Goal: Information Seeking & Learning: Check status

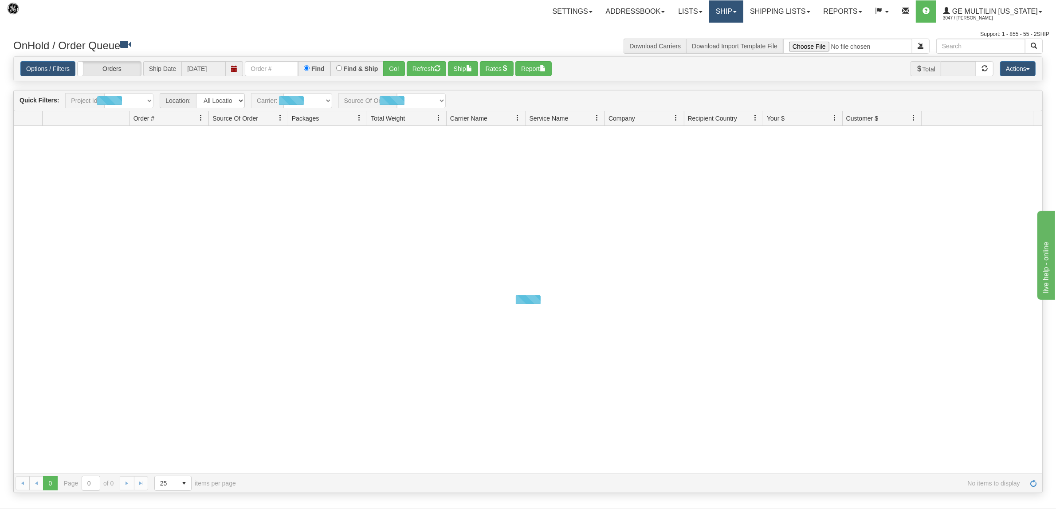
click at [740, 8] on link "Ship" at bounding box center [726, 11] width 34 height 22
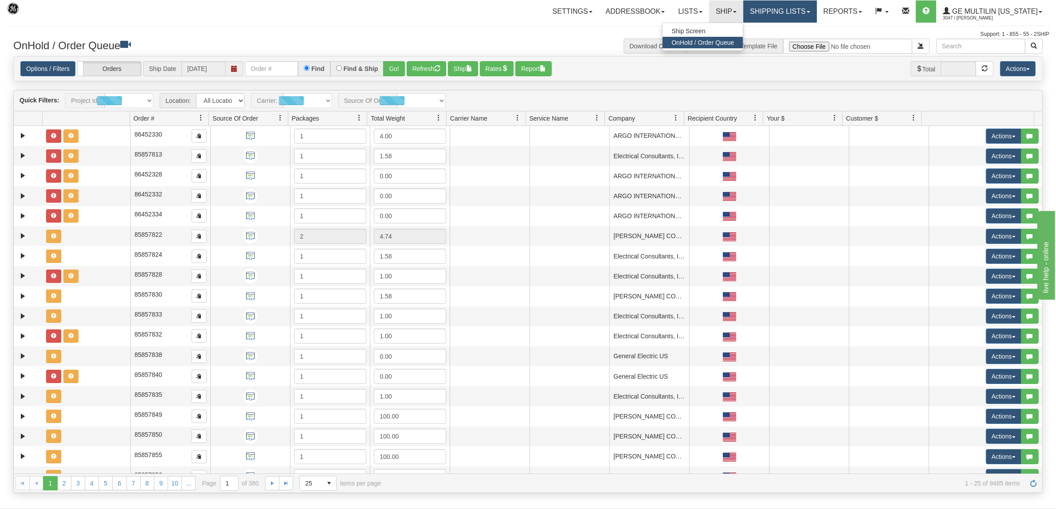
click at [772, 8] on link "Shipping lists" at bounding box center [779, 11] width 73 height 22
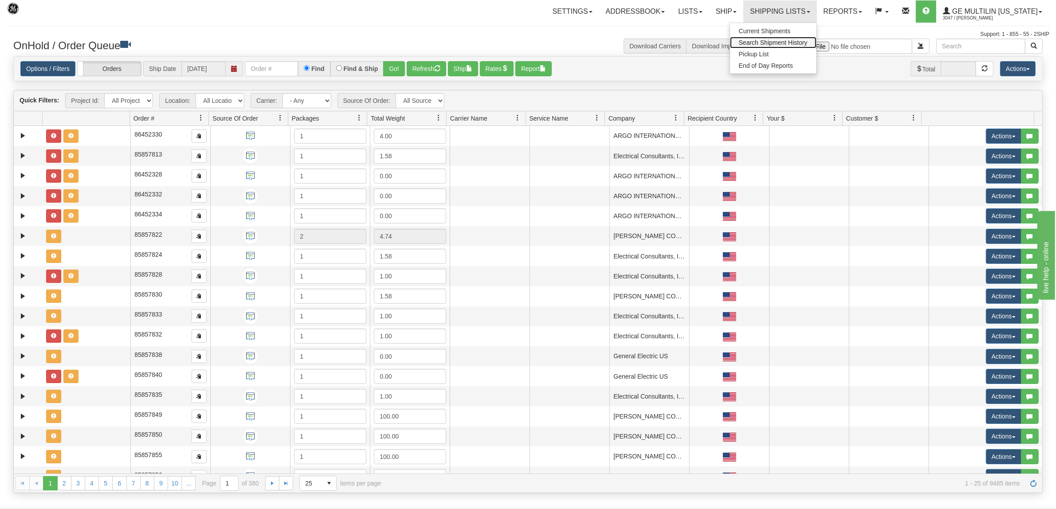
click at [766, 41] on span "Search Shipment History" at bounding box center [773, 42] width 69 height 7
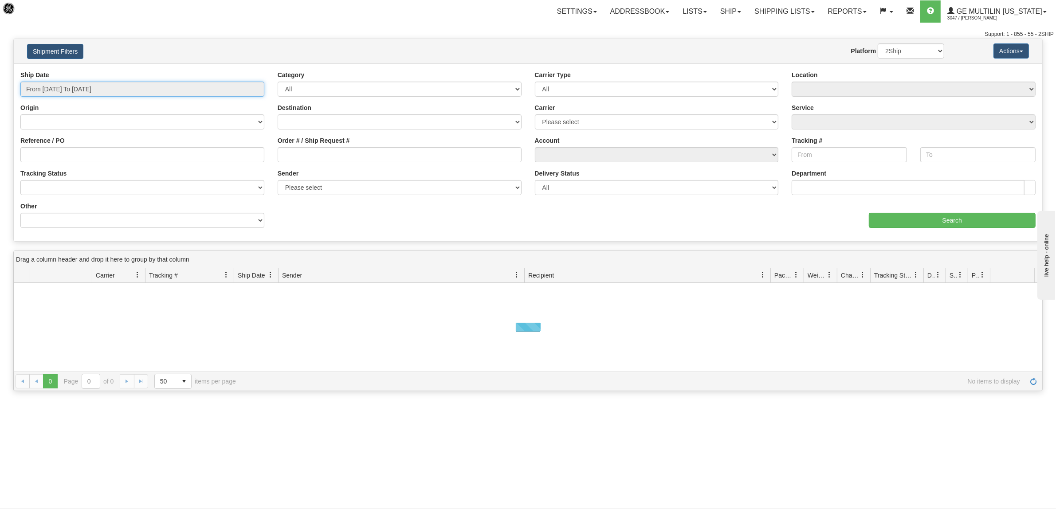
type input "[DATE]"
click at [86, 87] on input "From 08/12/2025 To 08/13/2025" at bounding box center [142, 89] width 244 height 15
type input "08/12/2025"
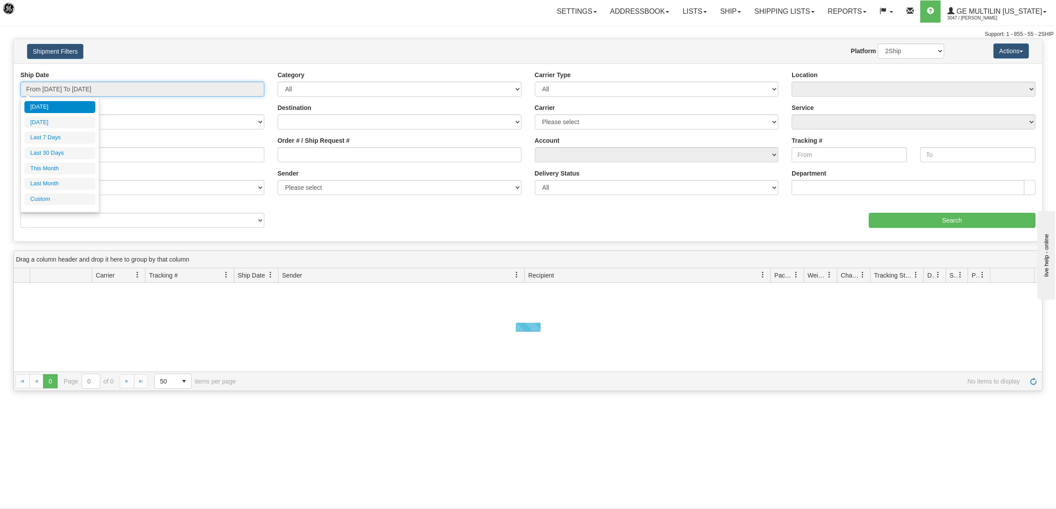
type input "[DATE]"
type input "08/01/2025"
type input "08/31/2025"
type input "[DATE]"
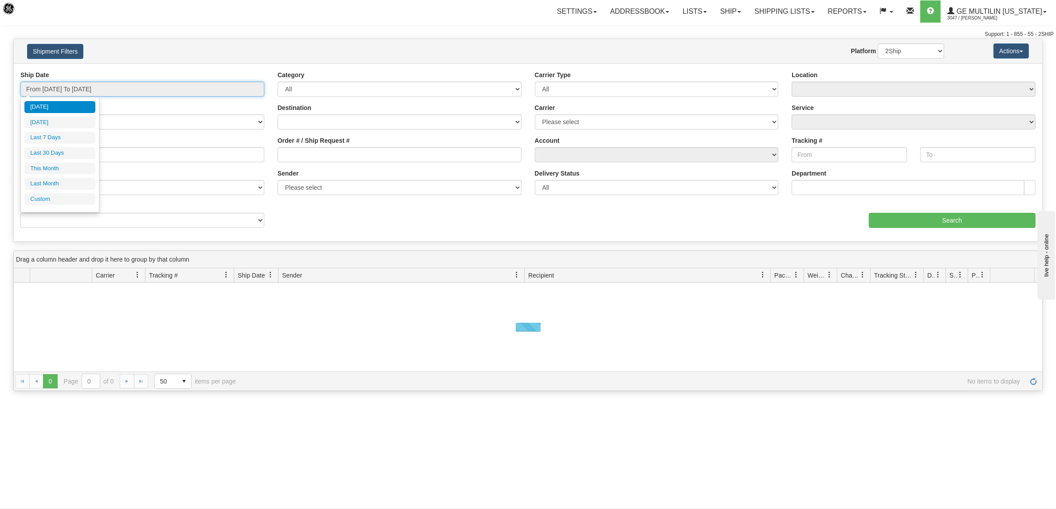
type input "[DATE]"
type input "07/01/2025"
type input "07/31/2025"
type input "[DATE]"
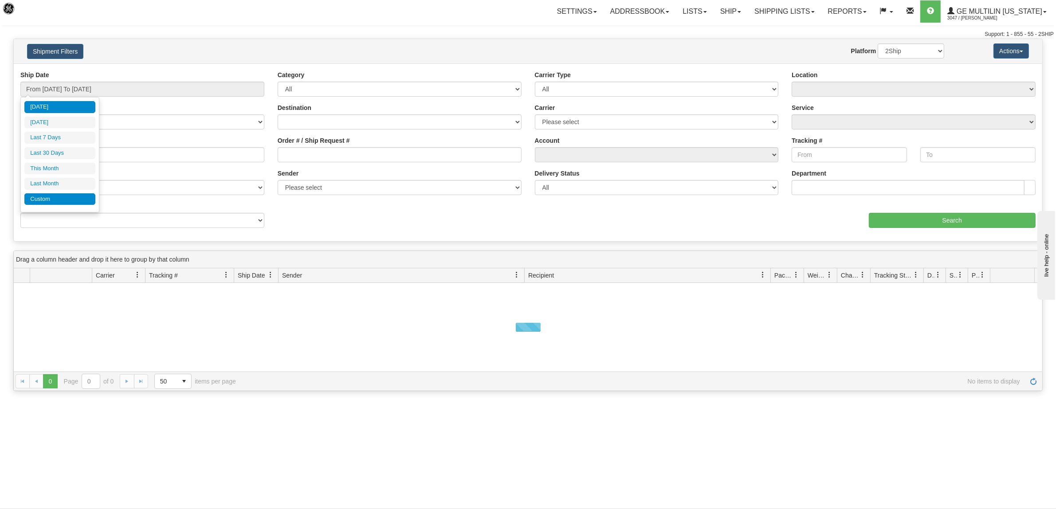
click at [42, 202] on li "Custom" at bounding box center [59, 199] width 71 height 12
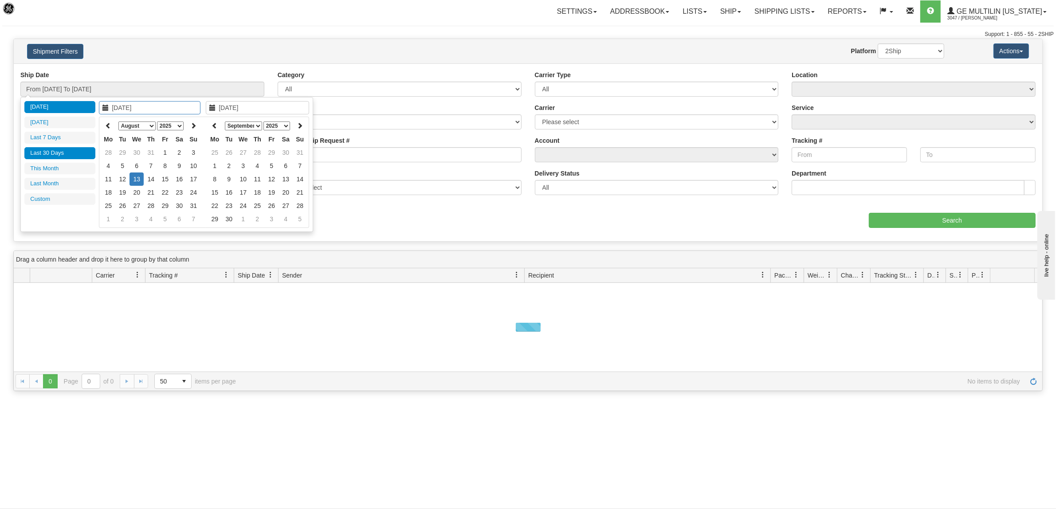
type input "07/01/2025"
type input "07/31/2025"
type input "[DATE]"
type input "08/01/2025"
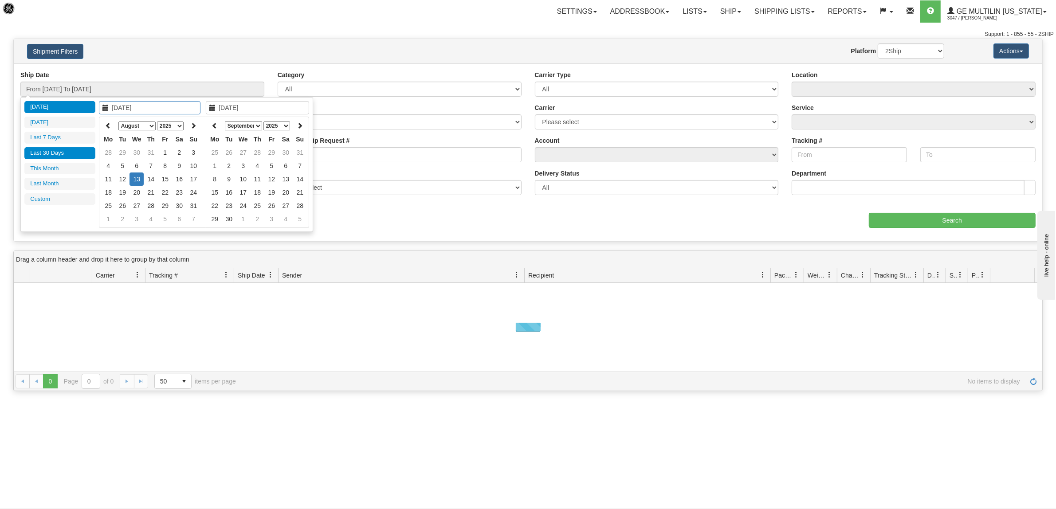
type input "08/31/2025"
type input "07/15/2025"
type input "[DATE]"
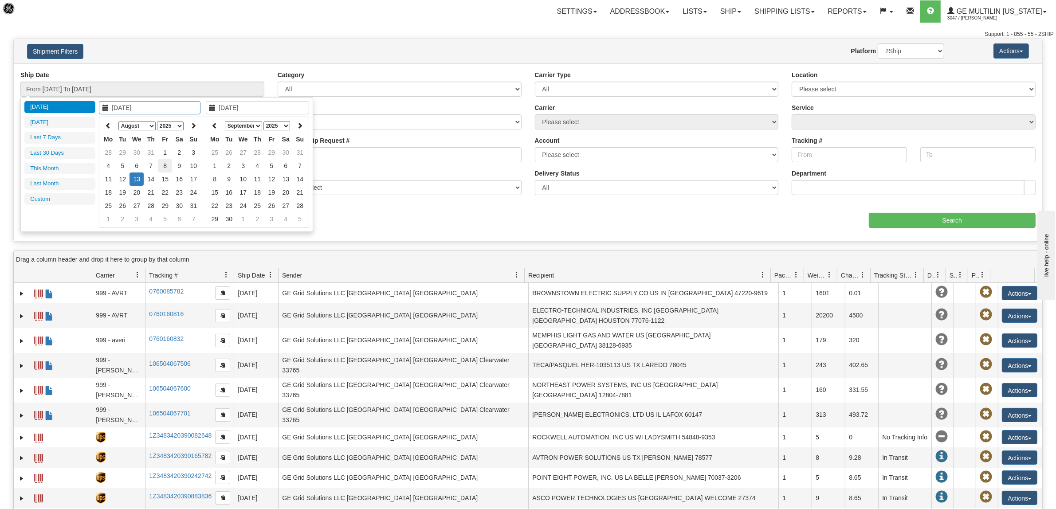
type input "08/08/2025"
click at [165, 165] on td "8" at bounding box center [165, 165] width 14 height 13
type input "08/08/2025"
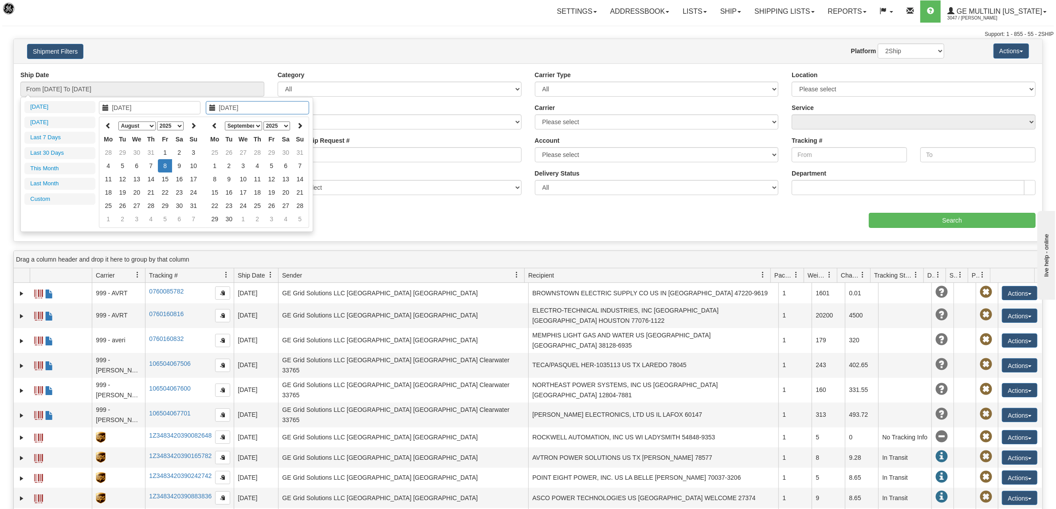
click at [165, 165] on td "8" at bounding box center [165, 165] width 14 height 13
type input "From 08/08/2025 To 08/08/2025"
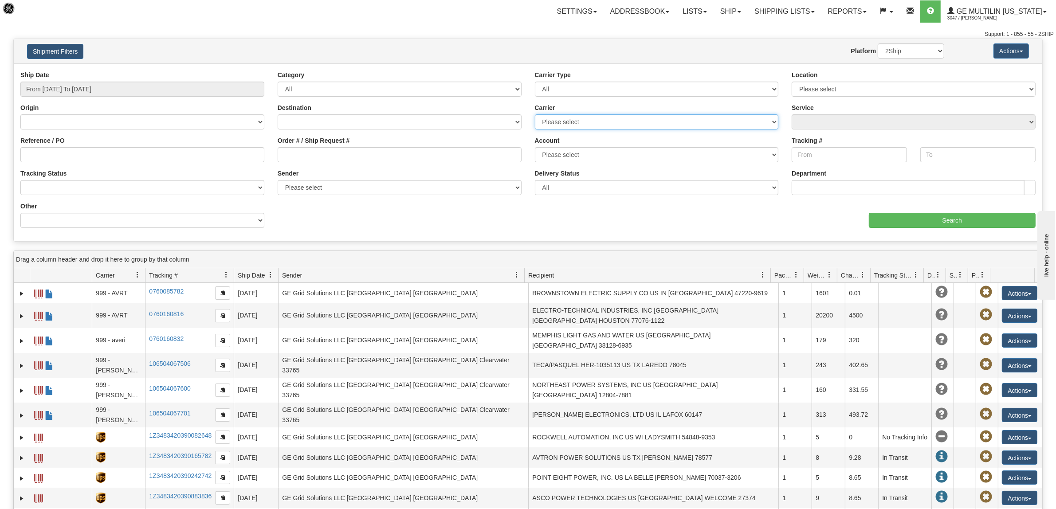
click at [561, 122] on select "Please select DHL FedEx Express® FedEx® LTL My Carrier UPS" at bounding box center [657, 121] width 244 height 15
select select "2"
click at [535, 114] on select "Please select DHL FedEx Express® FedEx® LTL My Carrier UPS" at bounding box center [657, 121] width 244 height 15
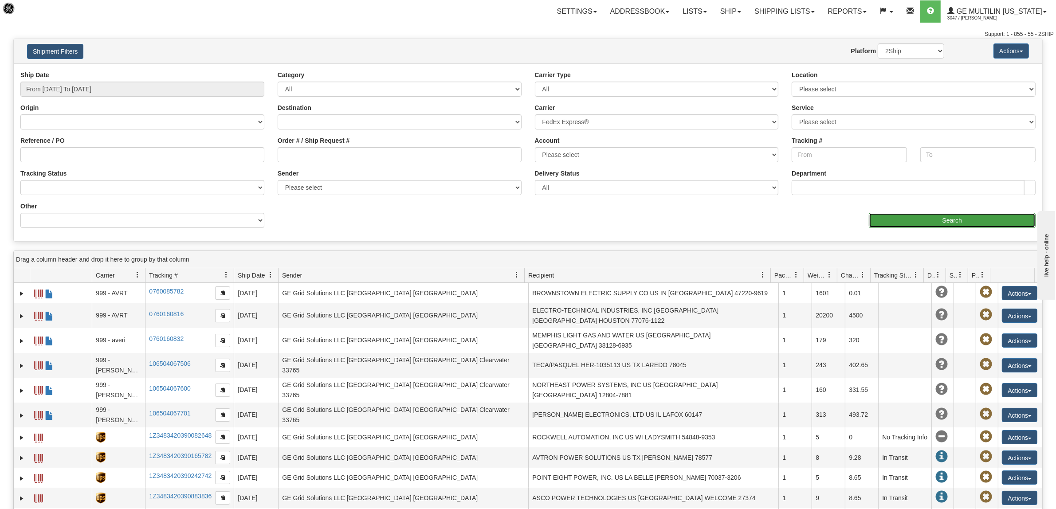
click at [930, 225] on input "Search" at bounding box center [952, 220] width 167 height 15
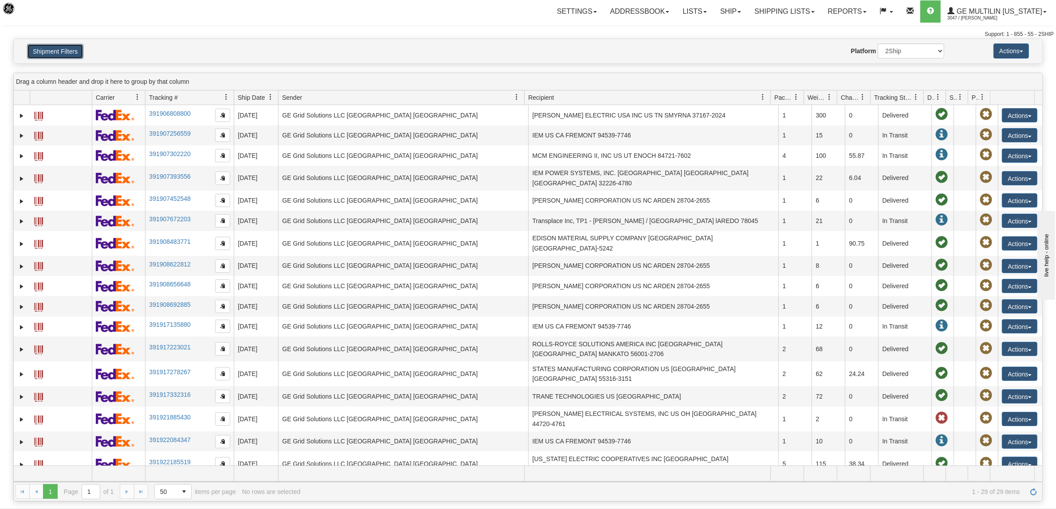
click at [60, 49] on button "Shipment Filters" at bounding box center [55, 51] width 56 height 15
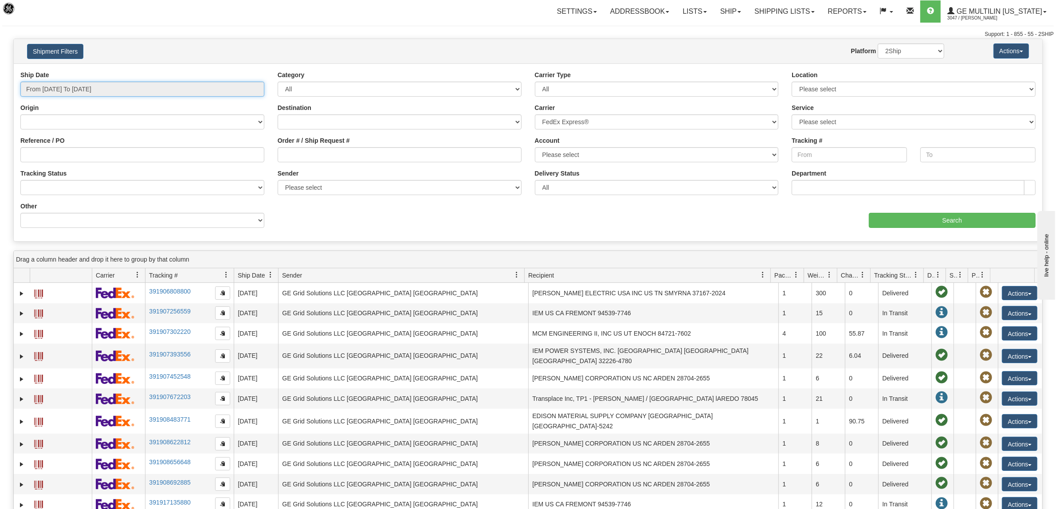
click at [69, 87] on input "From 08/08/2025 To 08/08/2025" at bounding box center [142, 89] width 244 height 15
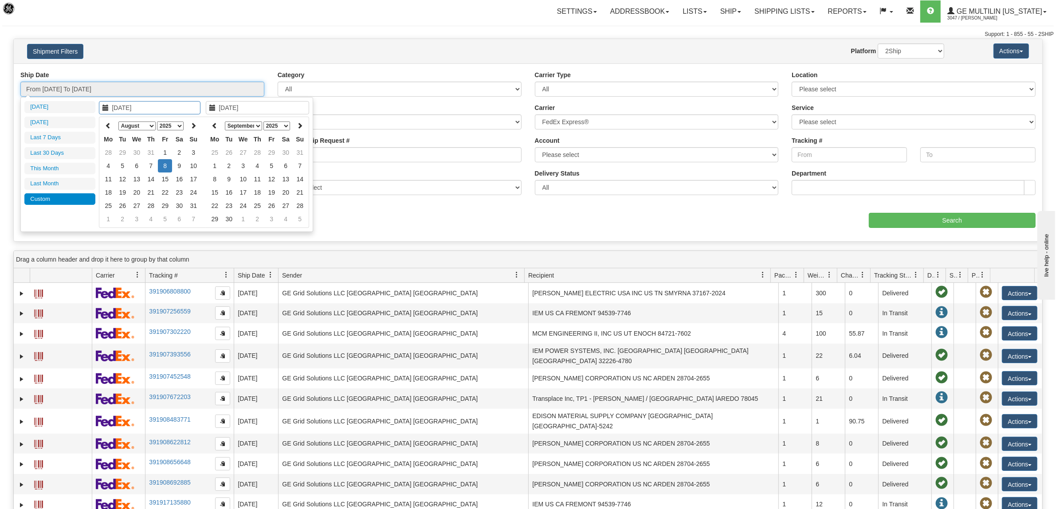
type input "[DATE]"
type input "08/08/2025"
type input "08/09/2025"
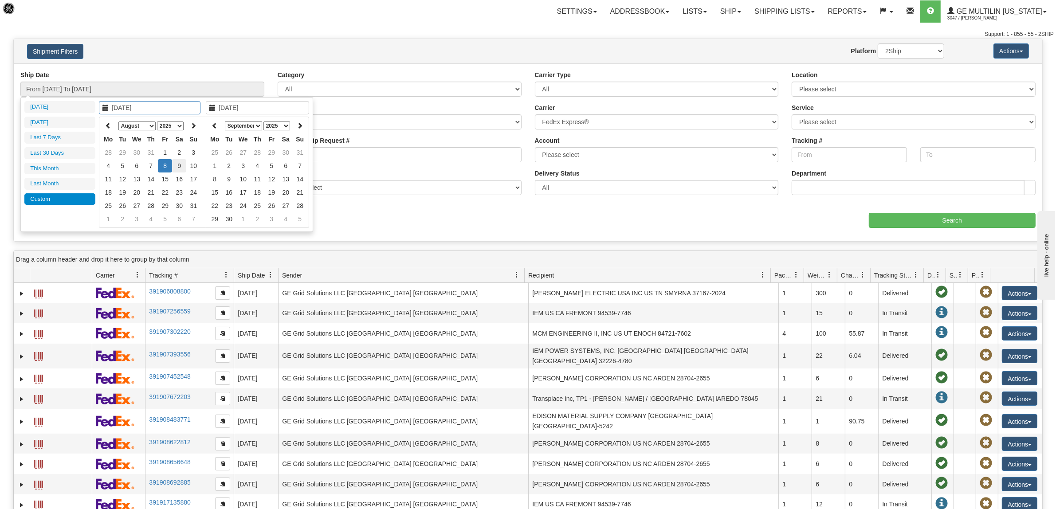
click at [178, 164] on td "9" at bounding box center [179, 165] width 14 height 13
type input "08/09/2025"
type input "From 08/09/2025 To 08/09/2025"
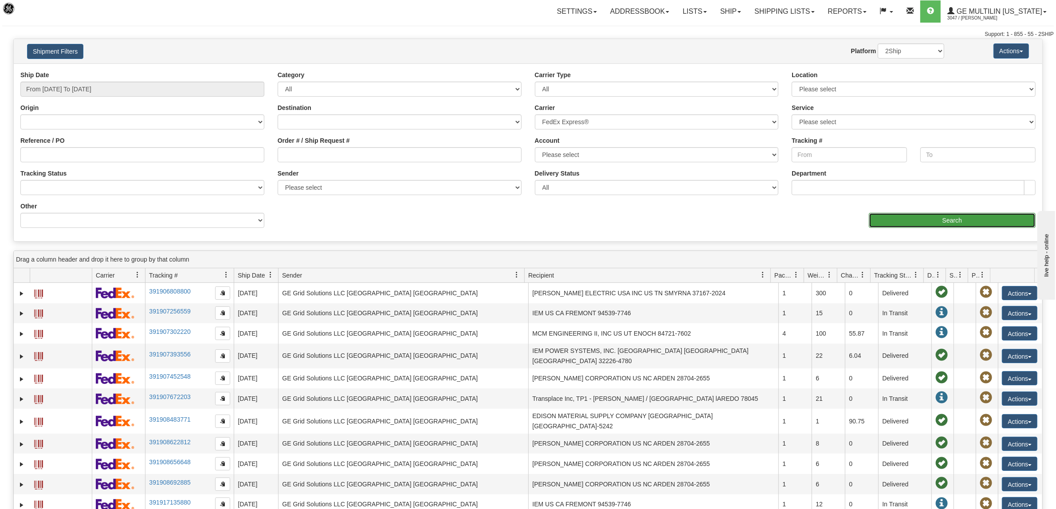
click at [905, 223] on input "Search" at bounding box center [952, 220] width 167 height 15
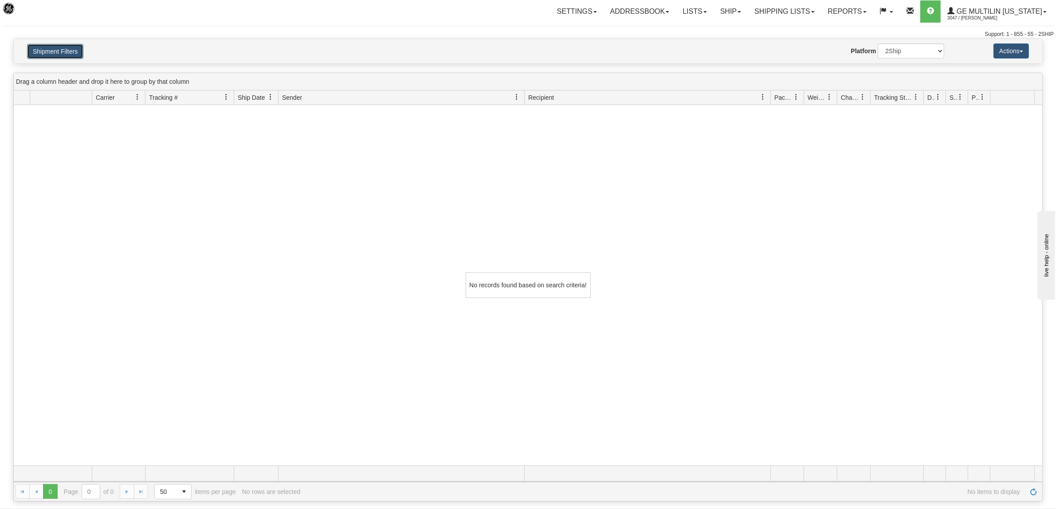
click at [72, 53] on button "Shipment Filters" at bounding box center [55, 51] width 56 height 15
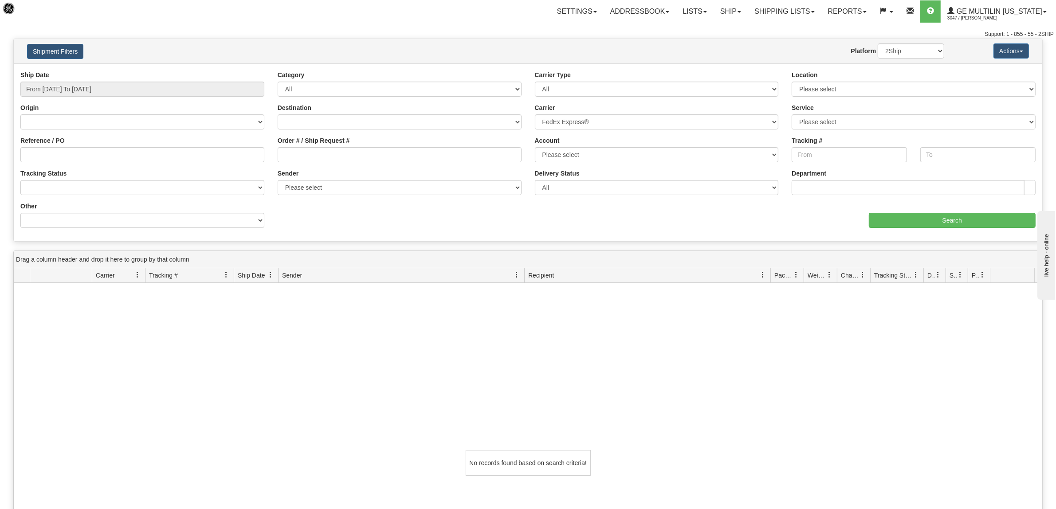
click at [776, 411] on div "No records found based on search criteria!" at bounding box center [528, 463] width 1028 height 360
click at [60, 47] on button "Shipment Filters" at bounding box center [55, 51] width 56 height 15
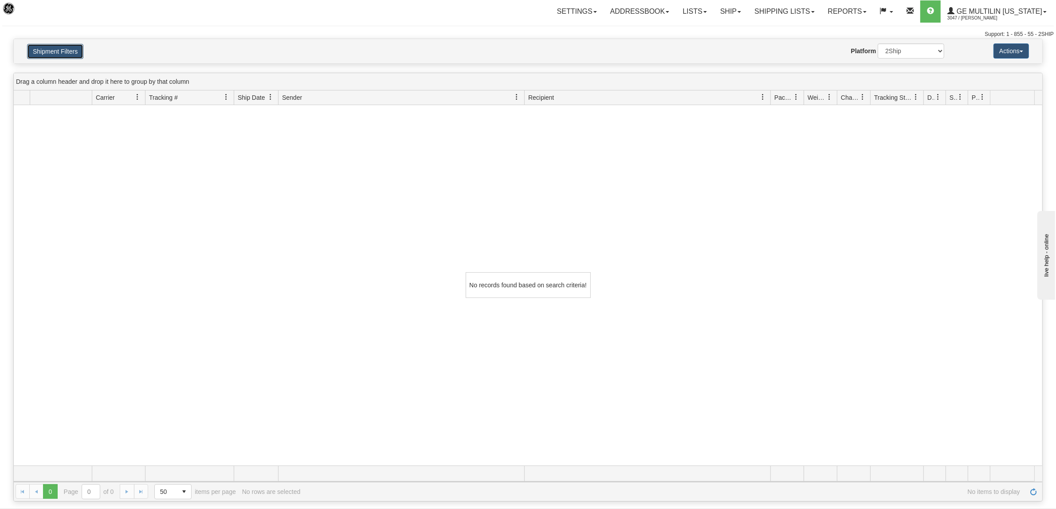
click at [60, 53] on button "Shipment Filters" at bounding box center [55, 51] width 56 height 15
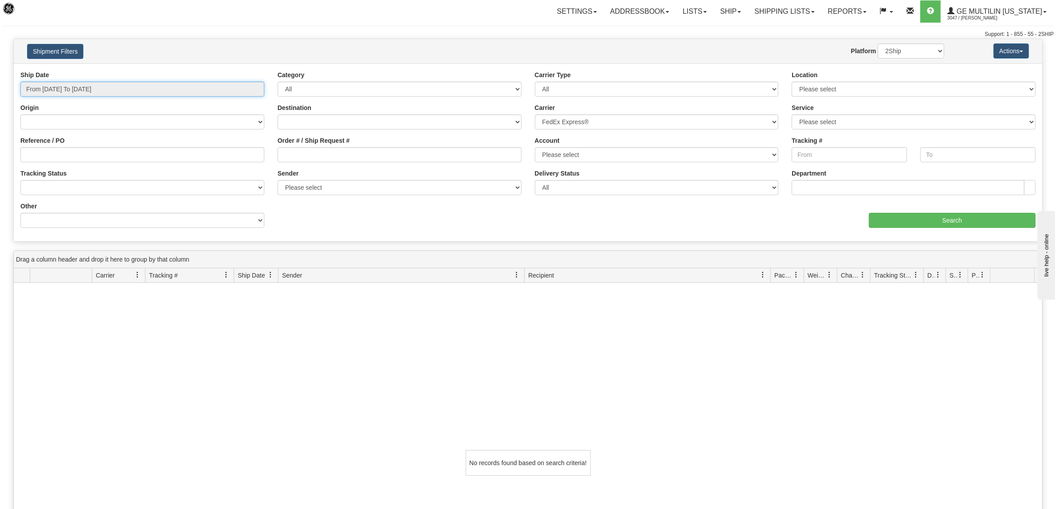
click at [68, 90] on input "From 08/09/2025 To 08/09/2025" at bounding box center [142, 89] width 244 height 15
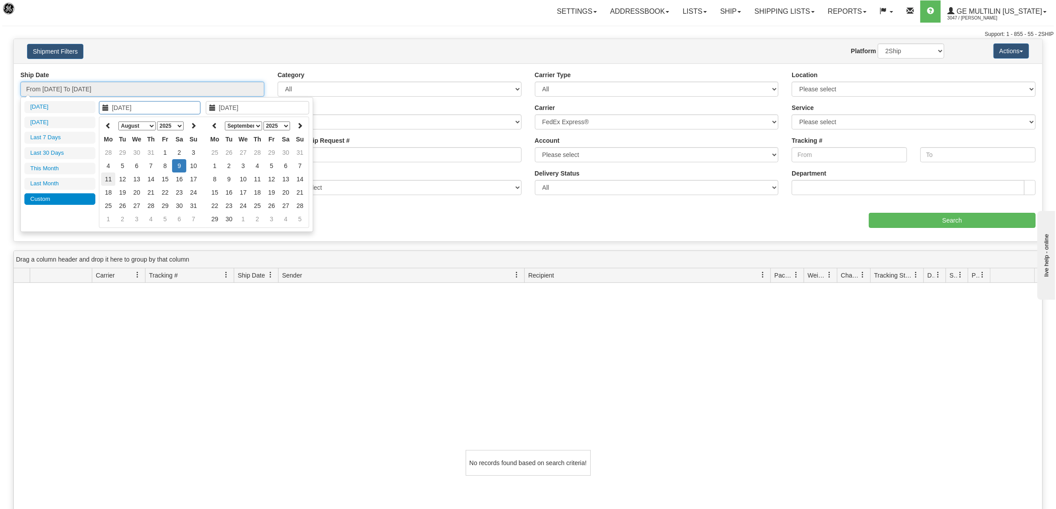
type input "08/11/2025"
click at [111, 178] on td "11" at bounding box center [108, 178] width 14 height 13
type input "08/11/2025"
click at [111, 178] on td "11" at bounding box center [108, 178] width 14 height 13
type input "From 08/11/2025 To 08/11/2025"
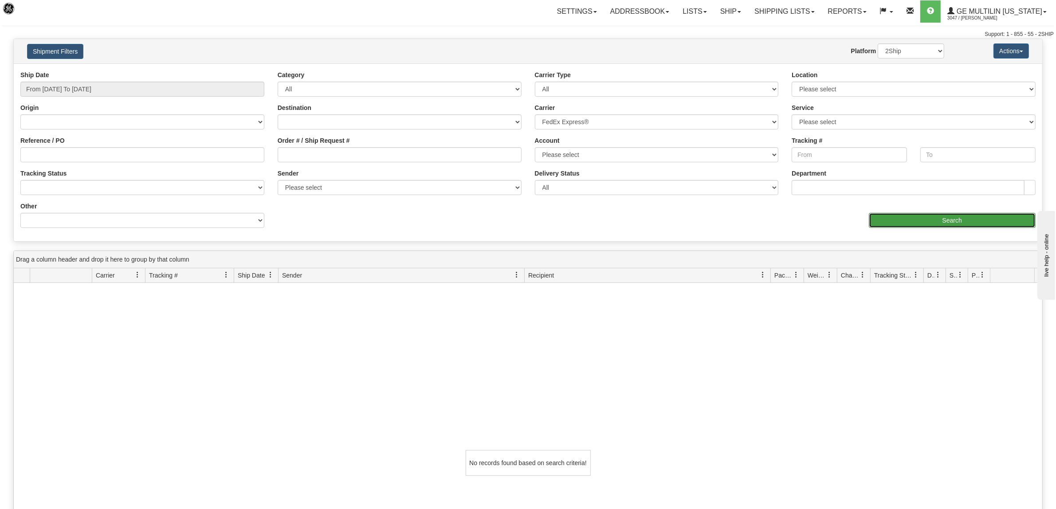
click at [907, 227] on input "Search" at bounding box center [952, 220] width 167 height 15
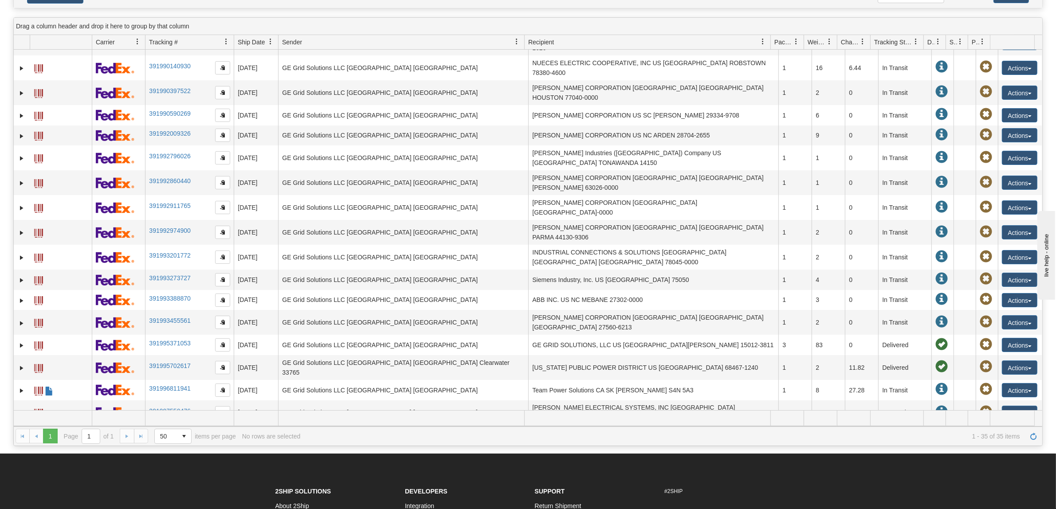
scroll to position [359, 0]
